Goal: Task Accomplishment & Management: Use online tool/utility

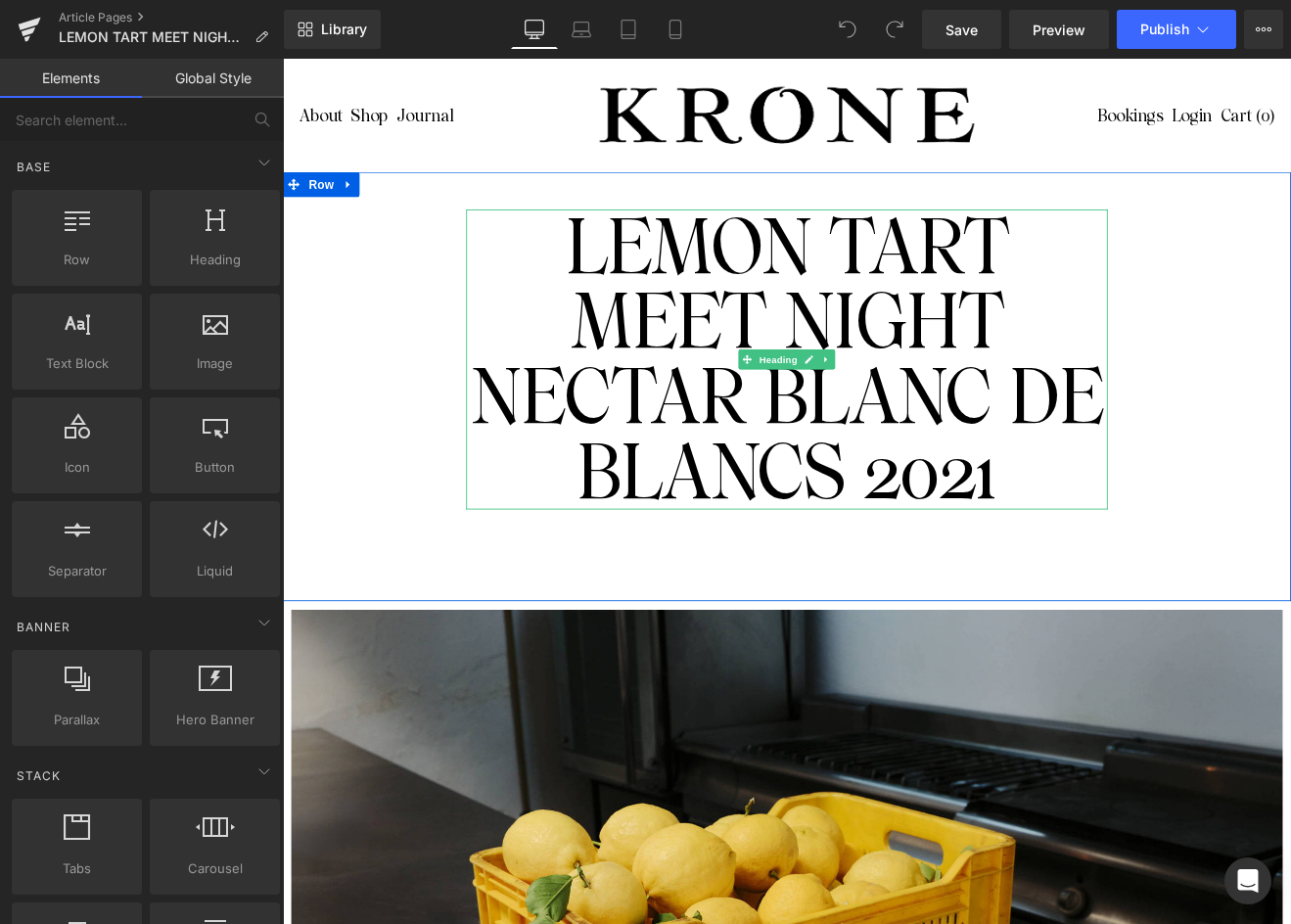
click at [785, 517] on h1 "LEMON TART MEET NIGHT NECTAR BLANC DE BLANCS 2021" at bounding box center [875, 411] width 753 height 352
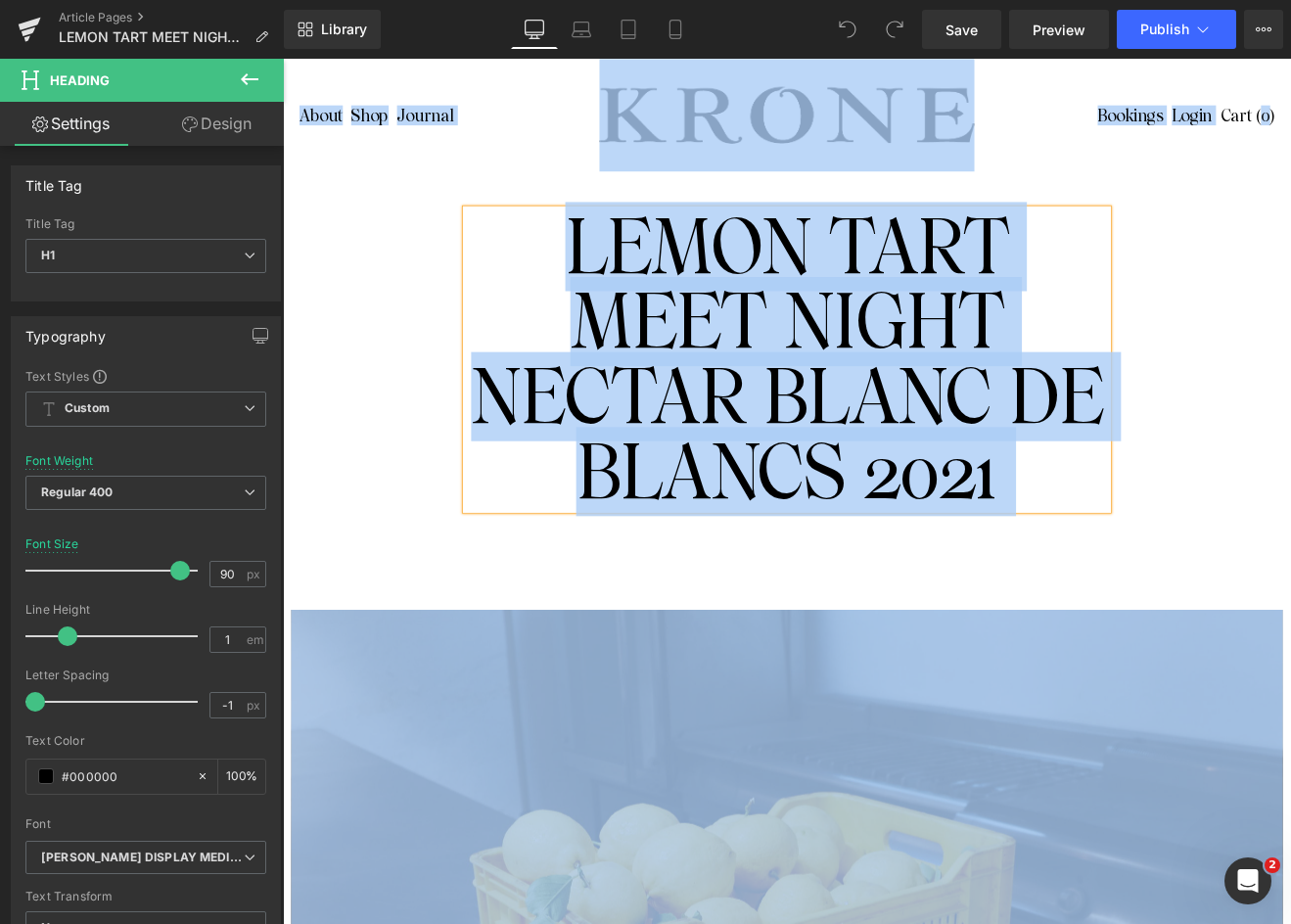
click at [785, 517] on h1 "LEMON TART MEET NIGHT NECTAR BLANC DE BLANCS 2021" at bounding box center [875, 411] width 753 height 352
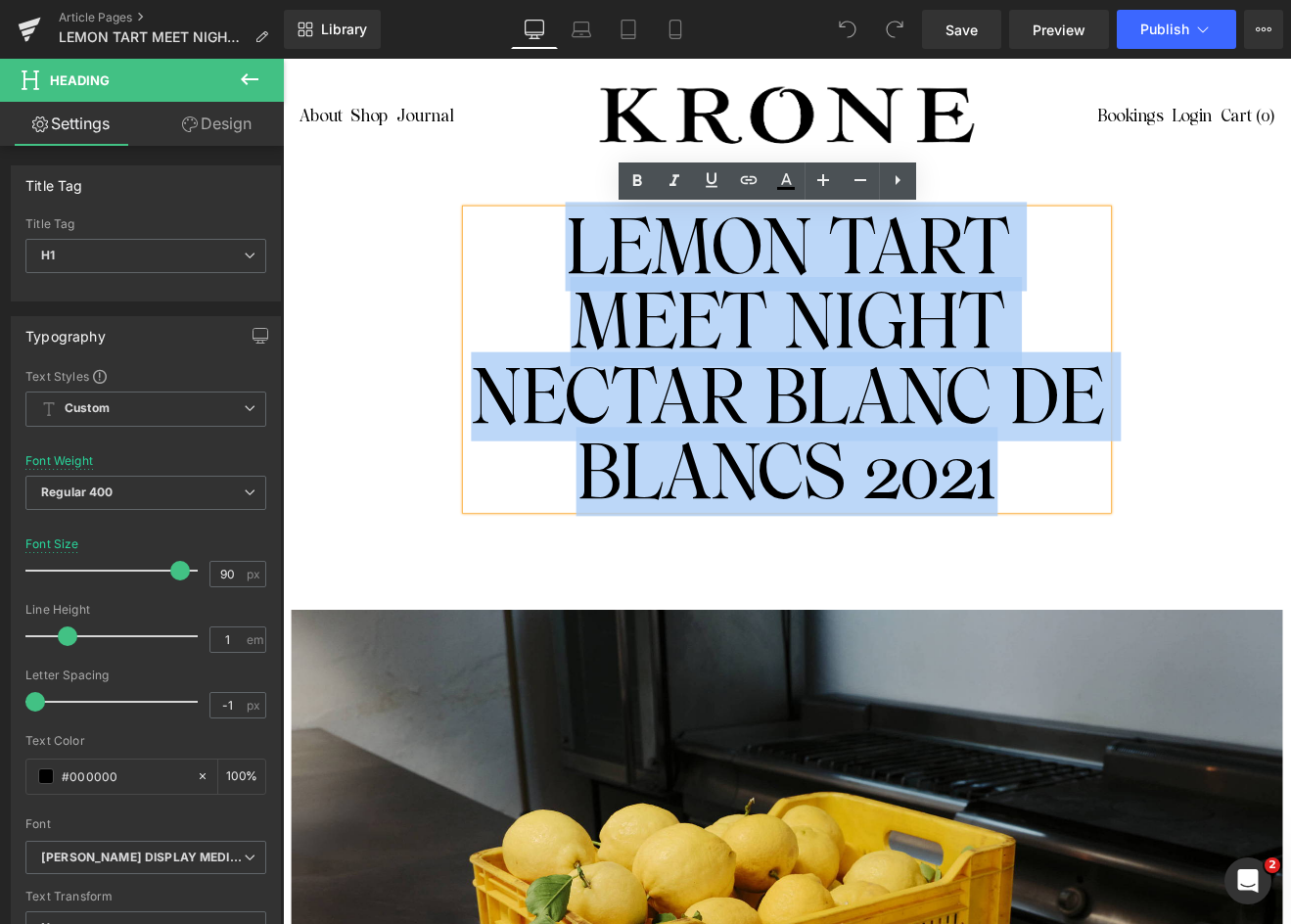
drag, startPoint x: 620, startPoint y: 276, endPoint x: 1122, endPoint y: 564, distance: 578.7
click at [1123, 564] on h1 "LEMON TART MEET NIGHT NECTAR BLANC DE BLANCS 2021" at bounding box center [875, 411] width 753 height 352
paste div
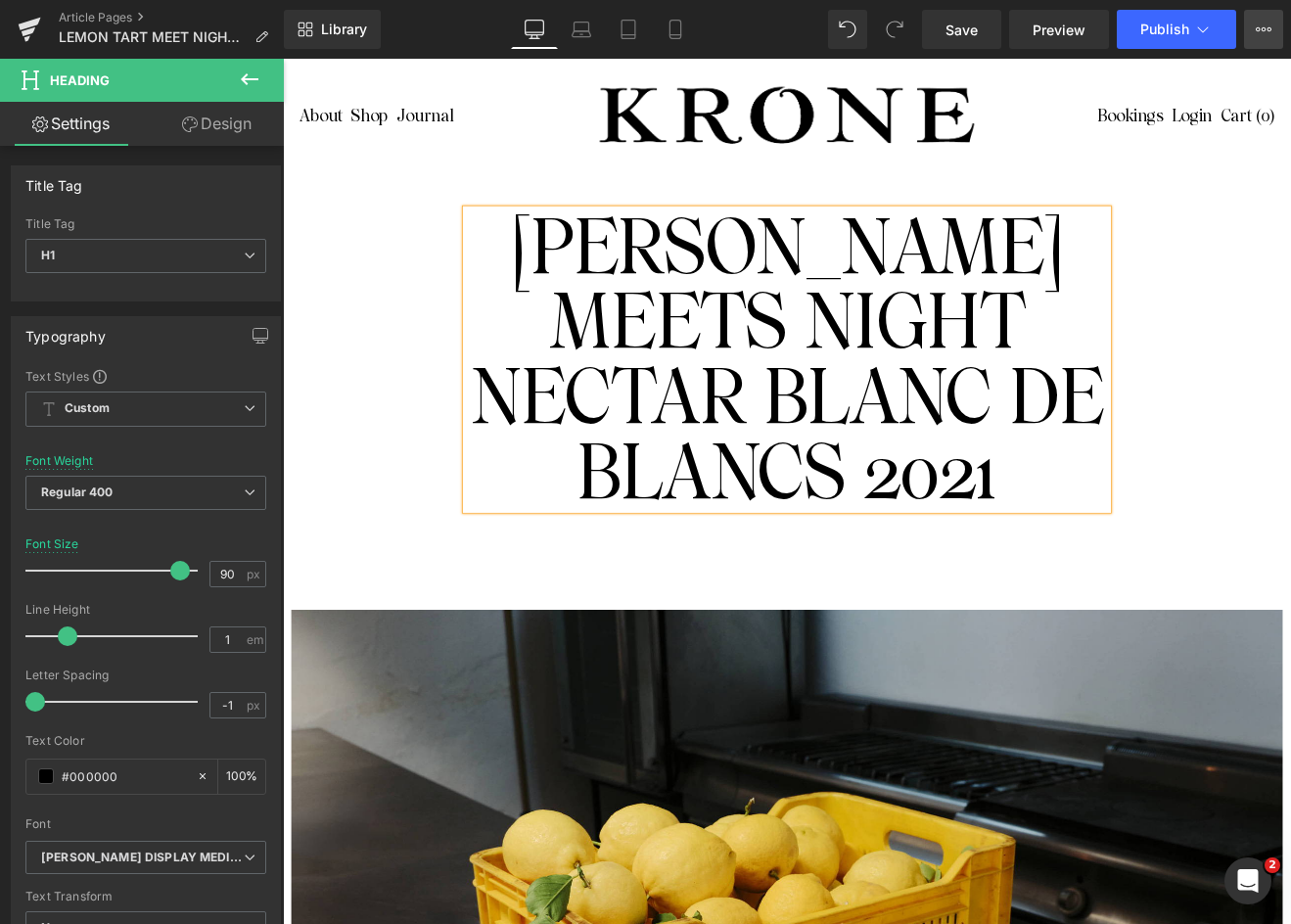
click at [1262, 31] on icon at bounding box center [1264, 29] width 16 height 16
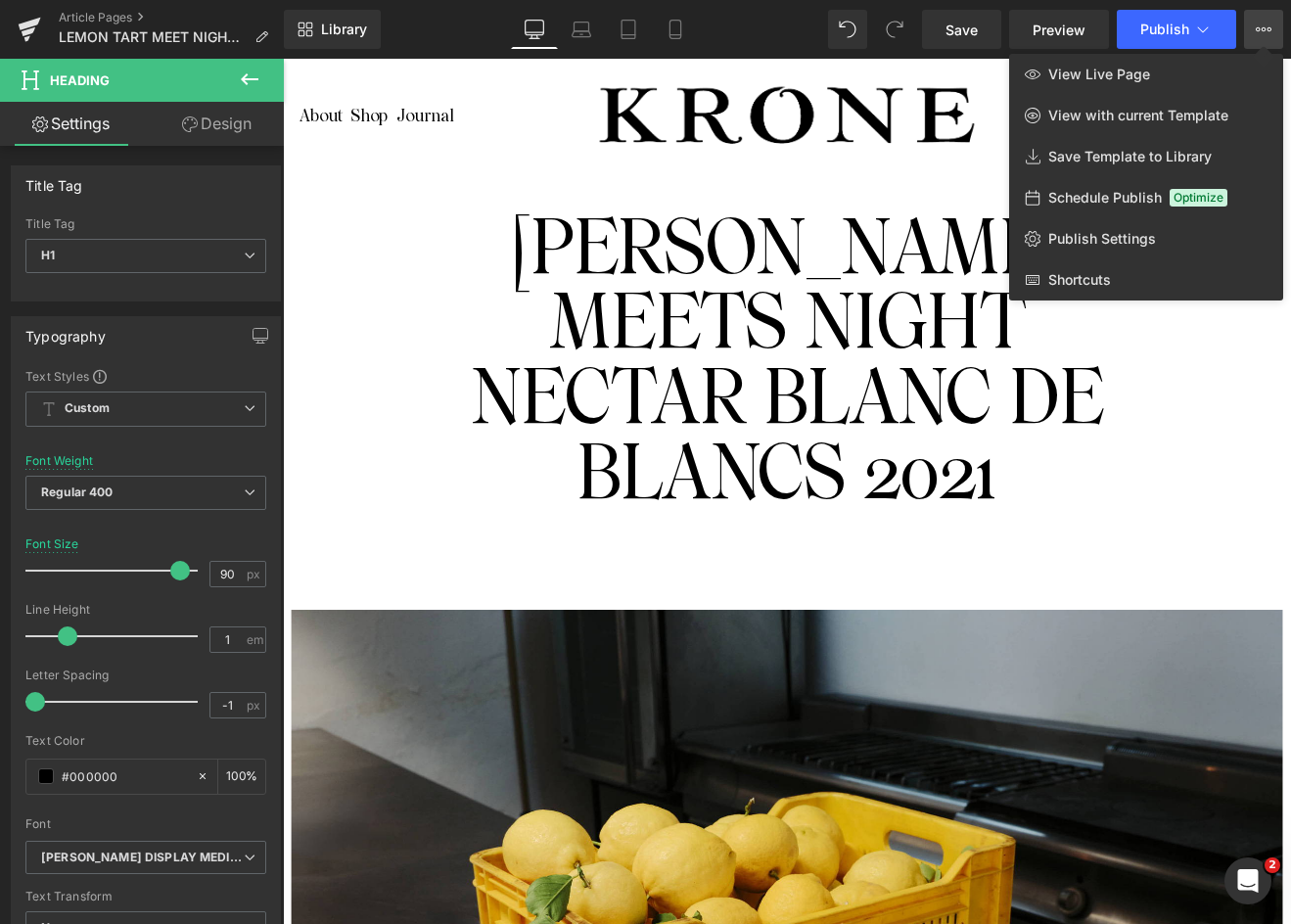
click at [1110, 455] on div at bounding box center [786, 491] width 1007 height 865
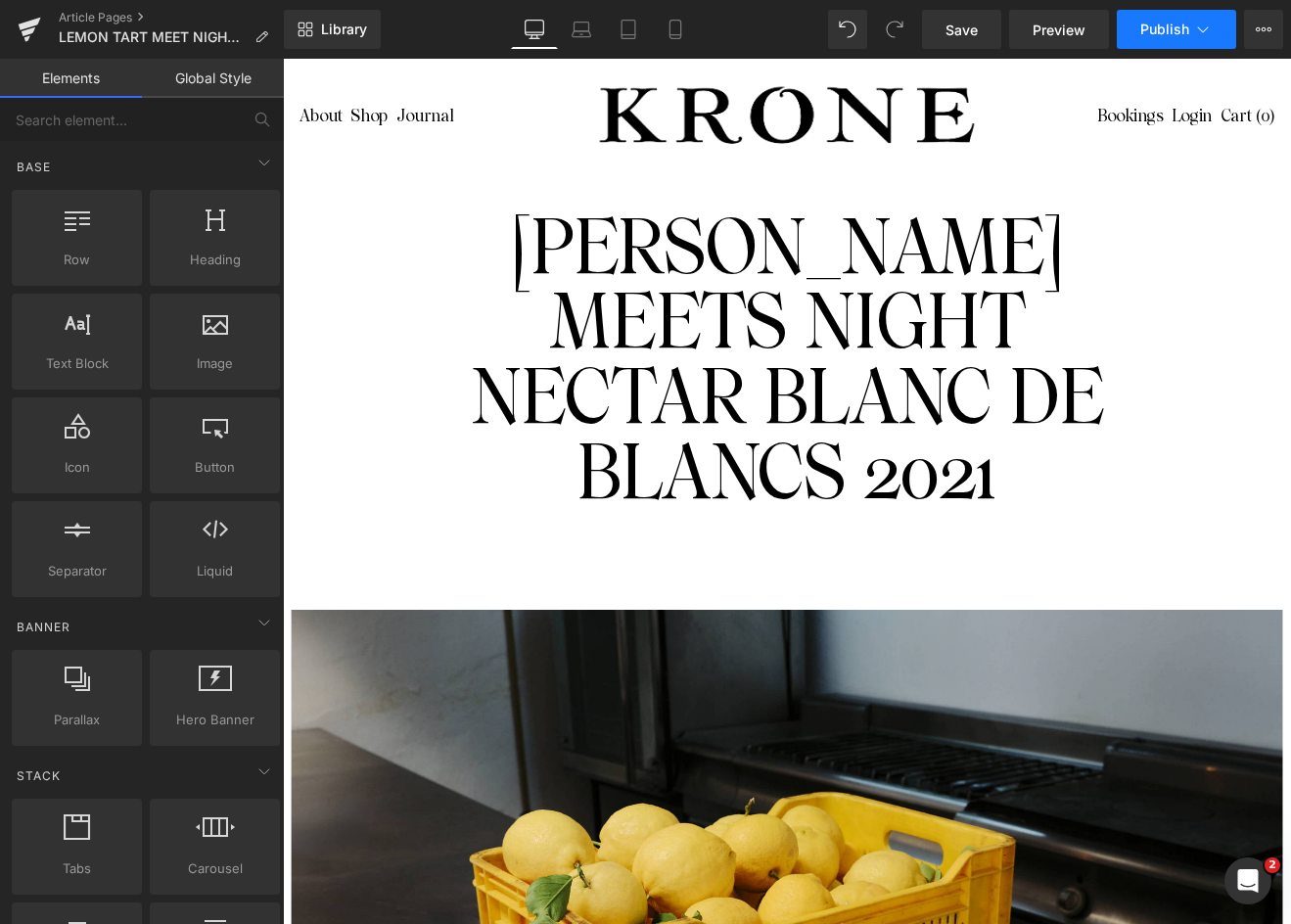
click at [1199, 36] on icon at bounding box center [1203, 29] width 20 height 20
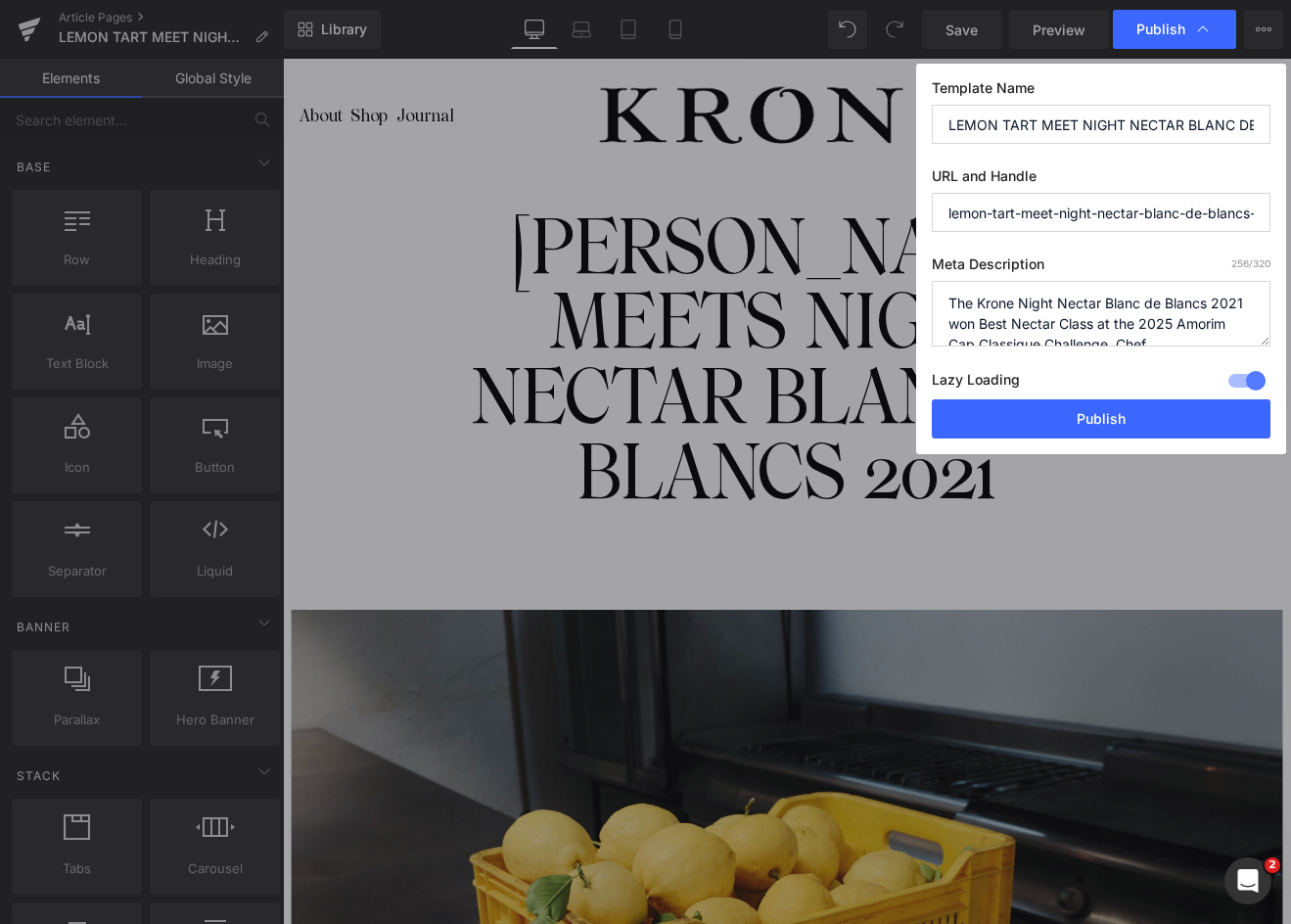
click at [1050, 210] on input "lemon-tart-meet-night-nectar-blanc-de-blancs-2021" at bounding box center [1101, 213] width 338 height 39
type input "lemon-[PERSON_NAME]-meets-night-nectar-blanc-de-blancs-2021"
click at [1078, 428] on button "Publish" at bounding box center [1101, 419] width 338 height 39
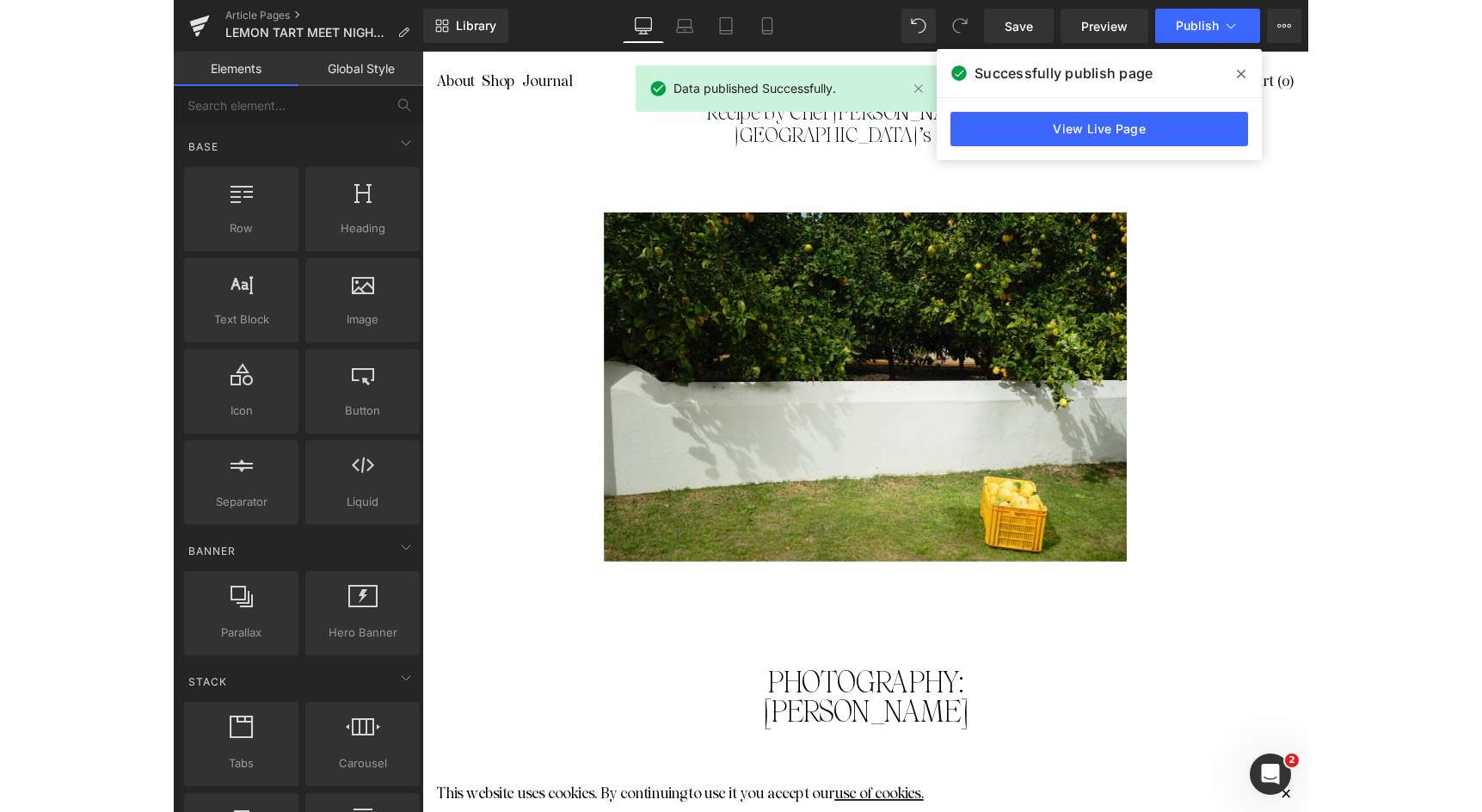
scroll to position [2732, 0]
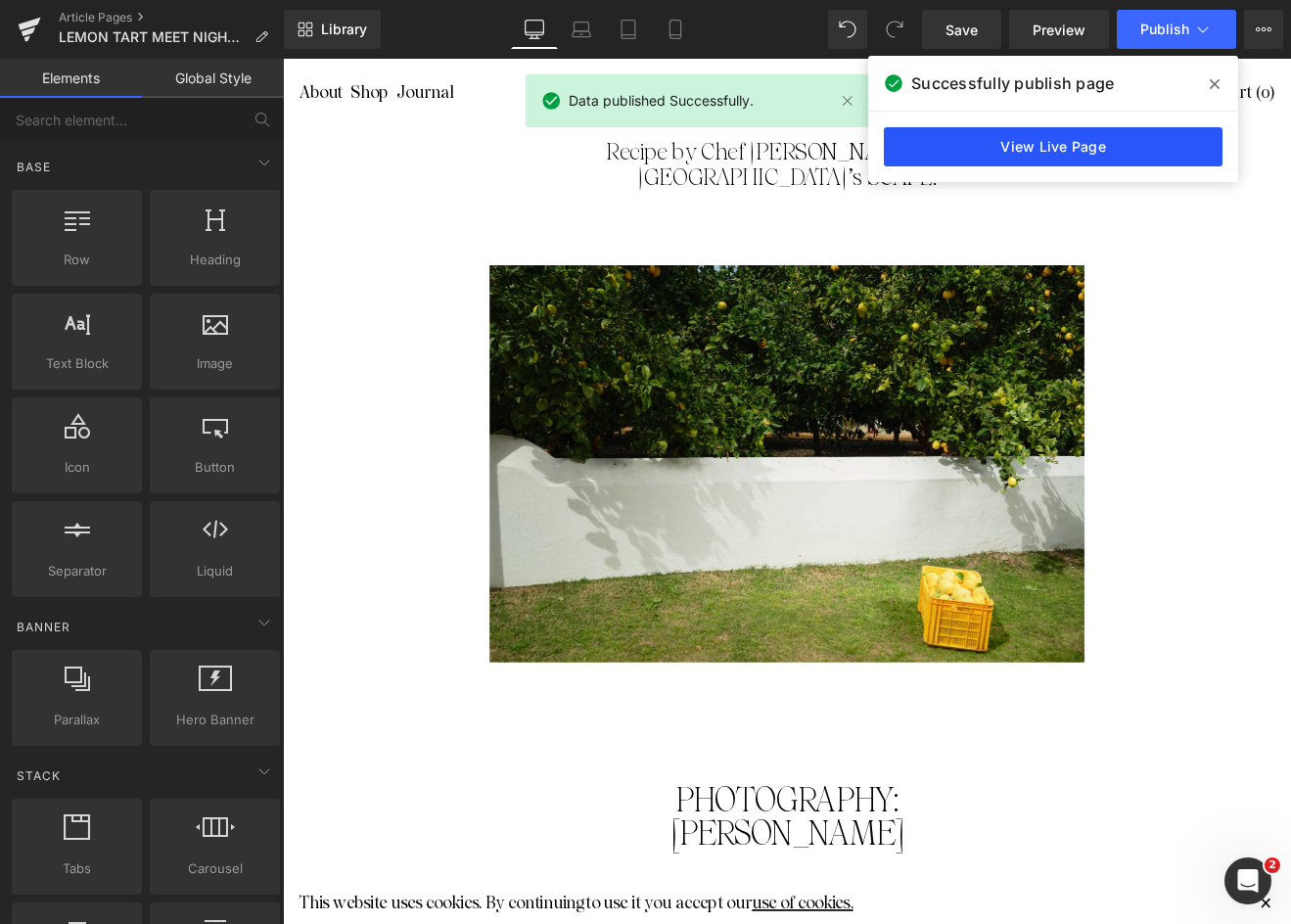
click at [973, 140] on link "View Live Page" at bounding box center [1053, 147] width 338 height 39
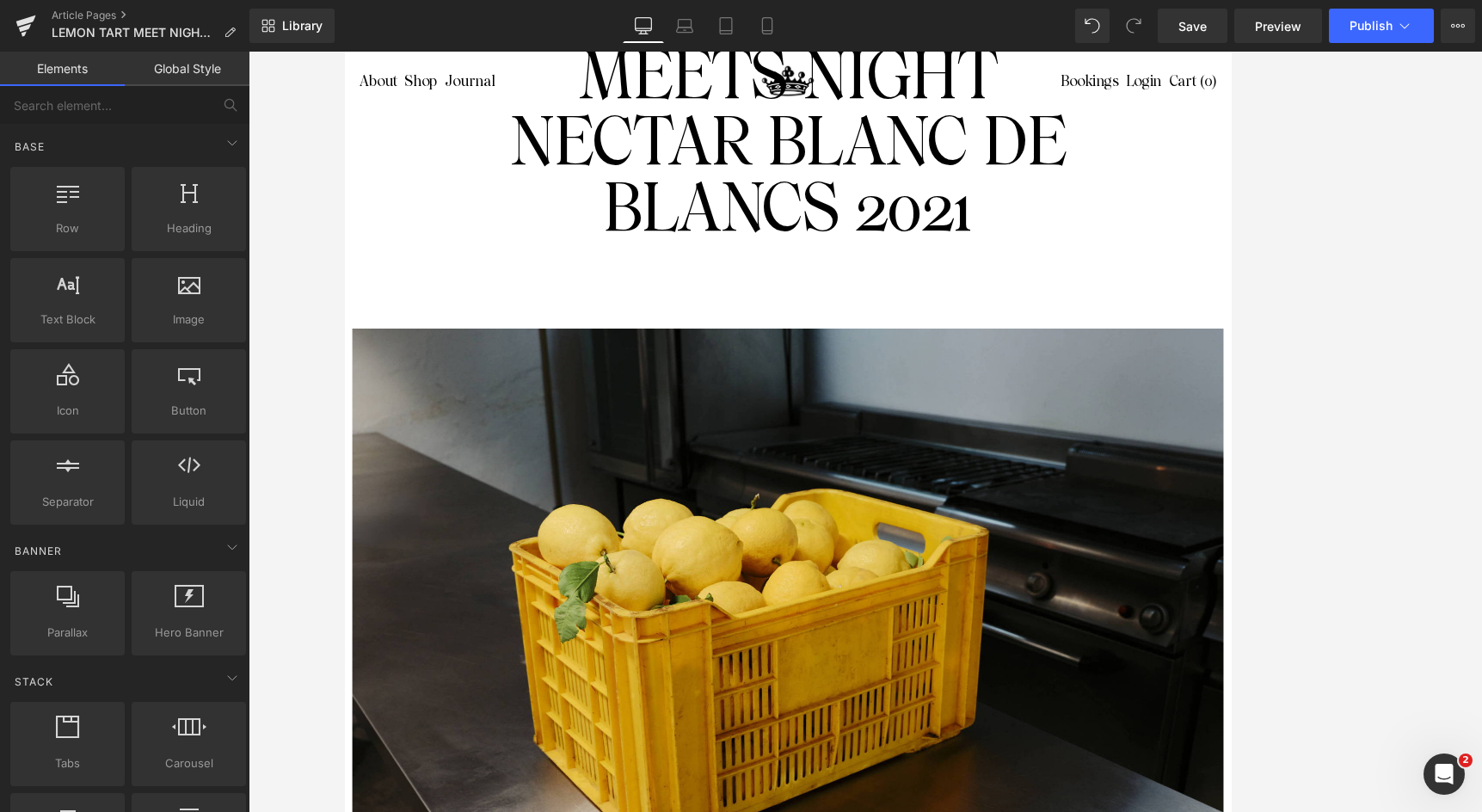
scroll to position [0, 0]
